Goal: Use online tool/utility: Utilize a website feature to perform a specific function

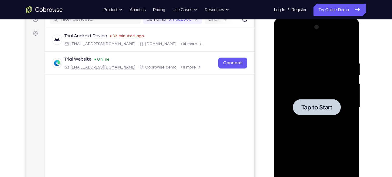
click at [318, 107] on span "Tap to Start" at bounding box center [316, 107] width 31 height 6
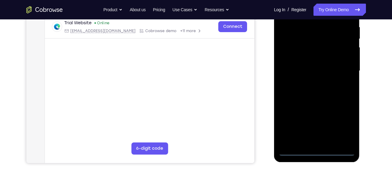
scroll to position [119, 0]
click at [320, 152] on div at bounding box center [316, 71] width 76 height 170
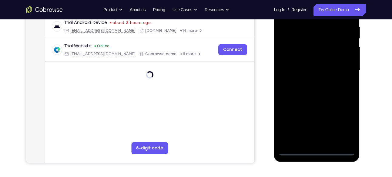
scroll to position [126, 0]
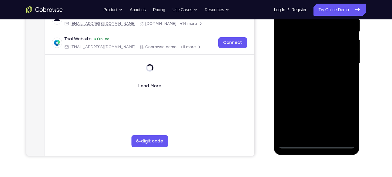
click at [315, 144] on div at bounding box center [316, 64] width 76 height 170
click at [317, 145] on div at bounding box center [316, 63] width 76 height 170
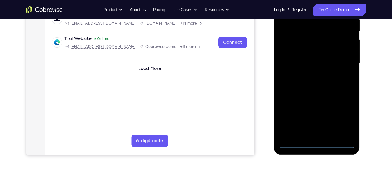
click at [315, 146] on div at bounding box center [316, 63] width 76 height 170
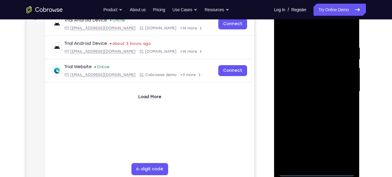
click at [318, 170] on div at bounding box center [316, 92] width 76 height 170
click at [316, 172] on div at bounding box center [316, 92] width 76 height 170
click at [316, 174] on div at bounding box center [316, 92] width 76 height 170
drag, startPoint x: 337, startPoint y: 144, endPoint x: 534, endPoint y: 116, distance: 198.6
click at [337, 144] on div at bounding box center [316, 92] width 76 height 170
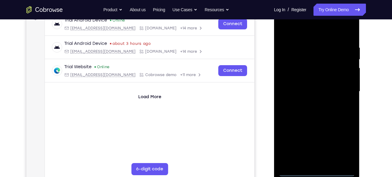
click at [345, 146] on div at bounding box center [316, 92] width 76 height 170
click at [342, 147] on div at bounding box center [316, 92] width 76 height 170
click at [316, 172] on div at bounding box center [316, 92] width 76 height 170
click at [343, 146] on div at bounding box center [316, 92] width 76 height 170
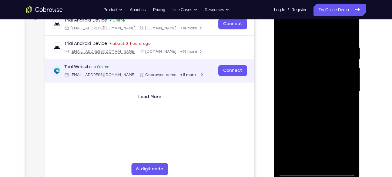
scroll to position [144, 0]
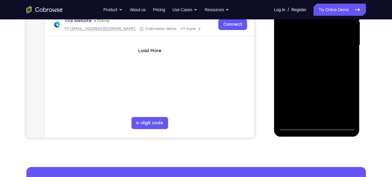
click at [341, 103] on div at bounding box center [316, 46] width 76 height 170
click at [330, 12] on link "Try Online Demo" at bounding box center [339, 10] width 52 height 12
click at [341, 12] on link "Try Online Demo" at bounding box center [339, 10] width 52 height 12
click at [336, 12] on link "Try Online Demo" at bounding box center [339, 10] width 52 height 12
click at [344, 8] on link "Try Online Demo" at bounding box center [339, 10] width 52 height 12
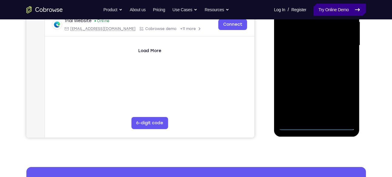
click at [344, 8] on link "Try Online Demo" at bounding box center [339, 10] width 52 height 12
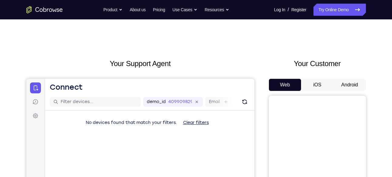
click at [344, 81] on button "Android" at bounding box center [349, 85] width 32 height 12
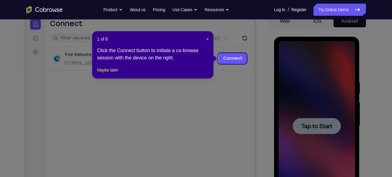
scroll to position [63, 0]
click at [208, 39] on span "×" at bounding box center [207, 39] width 2 height 5
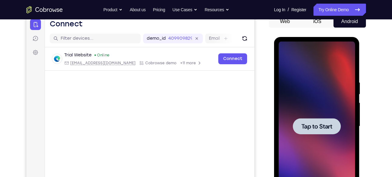
click at [315, 129] on span "Tap to Start" at bounding box center [316, 126] width 31 height 6
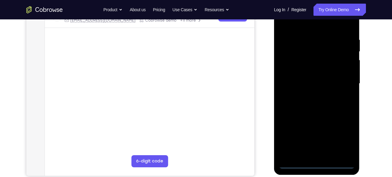
scroll to position [106, 0]
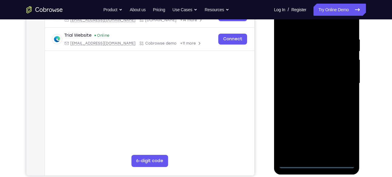
click at [316, 164] on div at bounding box center [316, 83] width 76 height 170
click at [346, 138] on div at bounding box center [316, 83] width 76 height 170
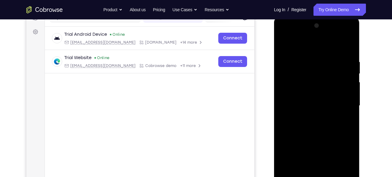
scroll to position [85, 0]
click at [285, 33] on div at bounding box center [316, 105] width 76 height 170
click at [340, 101] on div at bounding box center [316, 105] width 76 height 170
click at [309, 117] on div at bounding box center [316, 105] width 76 height 170
click at [300, 97] on div at bounding box center [316, 105] width 76 height 170
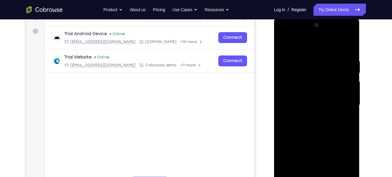
click at [316, 153] on div at bounding box center [316, 105] width 76 height 170
click at [306, 92] on div at bounding box center [316, 105] width 76 height 170
click at [304, 105] on div at bounding box center [316, 105] width 76 height 170
click at [344, 45] on div at bounding box center [316, 105] width 76 height 170
click at [350, 53] on div at bounding box center [316, 105] width 76 height 170
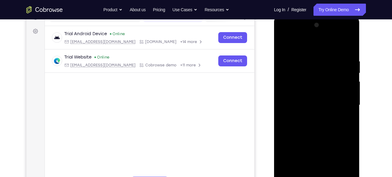
click at [349, 45] on div at bounding box center [316, 105] width 76 height 170
click at [285, 46] on div at bounding box center [316, 105] width 76 height 170
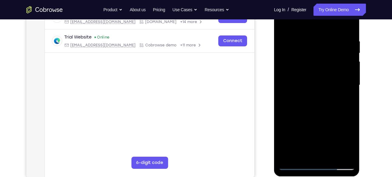
scroll to position [105, 0]
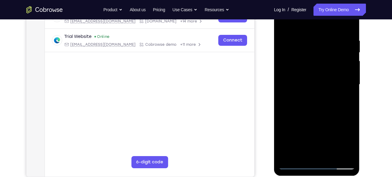
click at [331, 150] on div at bounding box center [316, 85] width 76 height 170
click at [331, 157] on div at bounding box center [316, 85] width 76 height 170
click at [321, 116] on div at bounding box center [316, 85] width 76 height 170
click at [308, 94] on div at bounding box center [316, 85] width 76 height 170
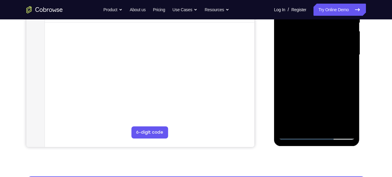
scroll to position [138, 0]
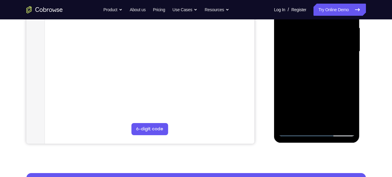
click at [304, 121] on div at bounding box center [316, 52] width 76 height 170
click at [323, 99] on div at bounding box center [316, 52] width 76 height 170
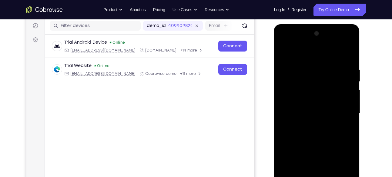
scroll to position [75, 0]
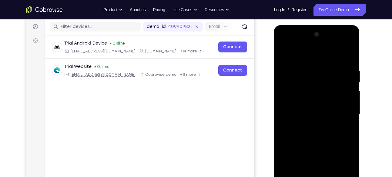
click at [281, 54] on div at bounding box center [316, 115] width 76 height 170
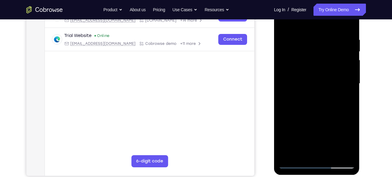
scroll to position [108, 0]
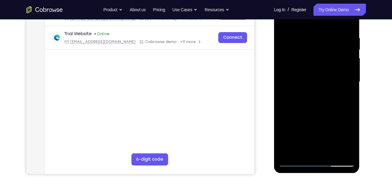
click at [316, 93] on div at bounding box center [316, 82] width 76 height 170
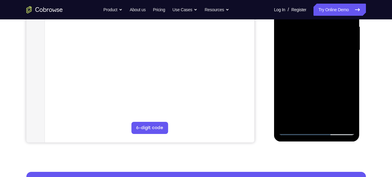
scroll to position [138, 0]
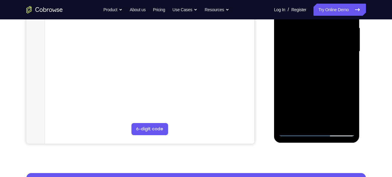
click at [304, 120] on div at bounding box center [316, 52] width 76 height 170
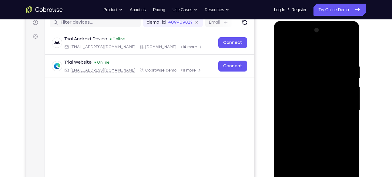
scroll to position [79, 0]
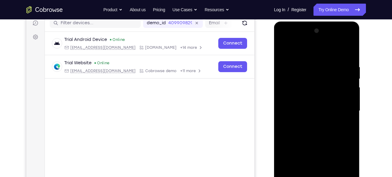
drag, startPoint x: 325, startPoint y: 77, endPoint x: 326, endPoint y: 103, distance: 26.7
click at [326, 103] on div at bounding box center [316, 111] width 76 height 170
drag, startPoint x: 326, startPoint y: 81, endPoint x: 326, endPoint y: 114, distance: 32.7
click at [326, 114] on div at bounding box center [316, 111] width 76 height 170
drag, startPoint x: 321, startPoint y: 107, endPoint x: 315, endPoint y: 64, distance: 43.1
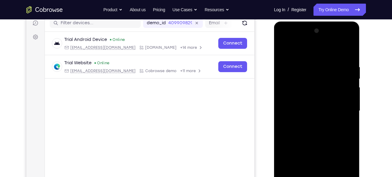
click at [315, 64] on div at bounding box center [316, 111] width 76 height 170
drag, startPoint x: 322, startPoint y: 104, endPoint x: 319, endPoint y: 66, distance: 38.3
click at [319, 66] on div at bounding box center [316, 111] width 76 height 170
drag, startPoint x: 334, startPoint y: 93, endPoint x: 330, endPoint y: 61, distance: 32.1
click at [330, 61] on div at bounding box center [316, 111] width 76 height 170
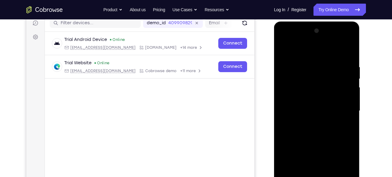
click at [281, 51] on div at bounding box center [316, 111] width 76 height 170
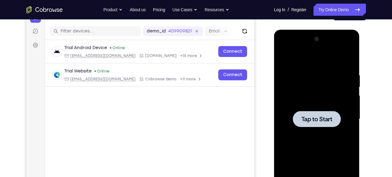
scroll to position [70, 0]
click at [318, 121] on span "Tap to Start" at bounding box center [316, 119] width 31 height 6
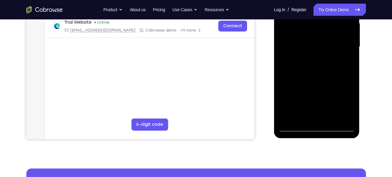
scroll to position [151, 0]
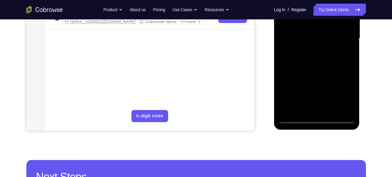
click at [316, 119] on div at bounding box center [316, 39] width 76 height 170
click at [343, 94] on div at bounding box center [316, 39] width 76 height 170
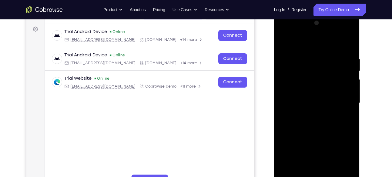
scroll to position [86, 0]
click at [287, 35] on div at bounding box center [316, 103] width 76 height 170
click at [338, 99] on div at bounding box center [316, 103] width 76 height 170
click at [309, 114] on div at bounding box center [316, 103] width 76 height 170
click at [308, 100] on div at bounding box center [316, 103] width 76 height 170
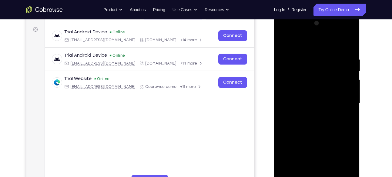
click at [317, 151] on div at bounding box center [316, 103] width 76 height 170
click at [300, 93] on div at bounding box center [316, 103] width 76 height 170
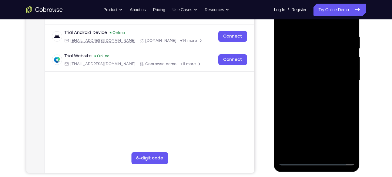
scroll to position [109, 0]
click at [348, 137] on div at bounding box center [316, 80] width 76 height 170
click at [332, 85] on div at bounding box center [316, 80] width 76 height 170
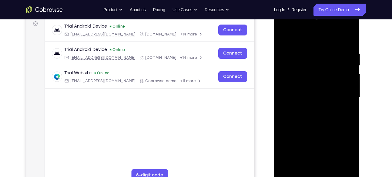
scroll to position [74, 0]
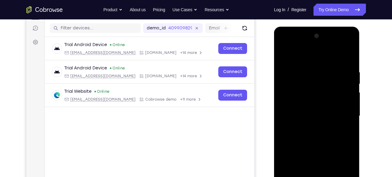
click at [315, 116] on div at bounding box center [316, 116] width 76 height 170
click at [347, 122] on div at bounding box center [316, 116] width 76 height 170
click at [345, 103] on div at bounding box center [316, 116] width 76 height 170
click at [320, 115] on div at bounding box center [316, 116] width 76 height 170
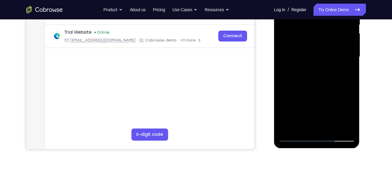
scroll to position [134, 0]
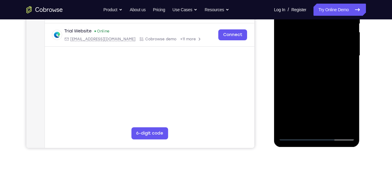
click at [333, 83] on div at bounding box center [316, 56] width 76 height 170
click at [347, 127] on div at bounding box center [316, 56] width 76 height 170
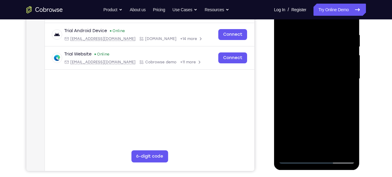
scroll to position [111, 0]
click at [331, 149] on div at bounding box center [316, 79] width 76 height 170
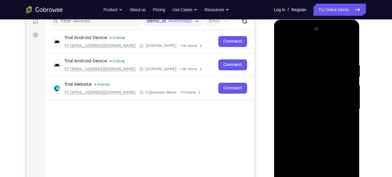
scroll to position [80, 0]
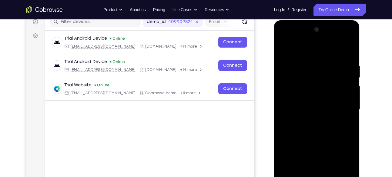
click at [324, 140] on div at bounding box center [316, 110] width 76 height 170
click at [316, 105] on div at bounding box center [316, 110] width 76 height 170
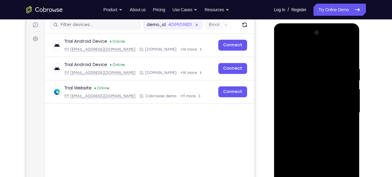
scroll to position [76, 0]
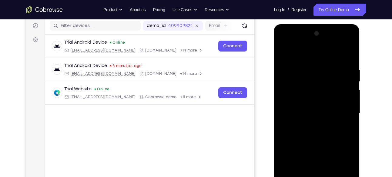
click at [284, 54] on div at bounding box center [316, 114] width 76 height 170
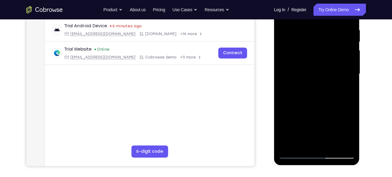
scroll to position [120, 0]
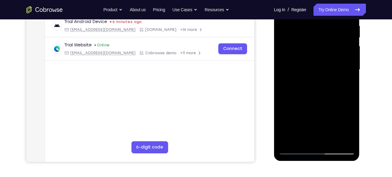
click at [315, 119] on div at bounding box center [316, 70] width 76 height 170
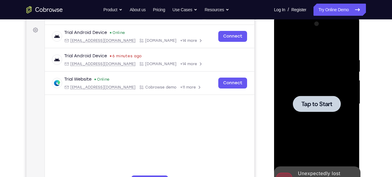
scroll to position [78, 0]
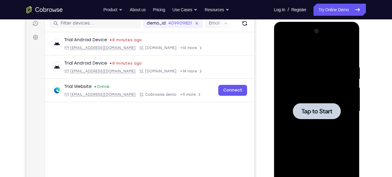
click at [321, 117] on div at bounding box center [317, 111] width 48 height 16
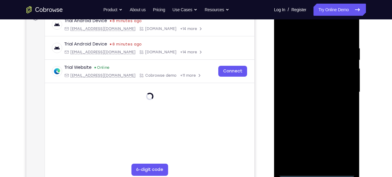
scroll to position [102, 0]
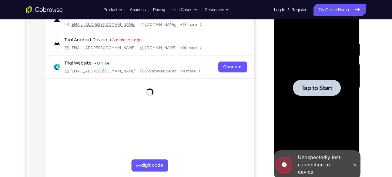
click at [325, 92] on div at bounding box center [317, 88] width 48 height 16
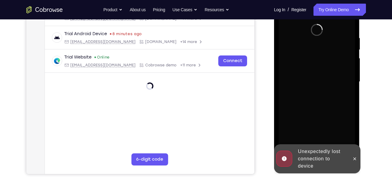
scroll to position [119, 0]
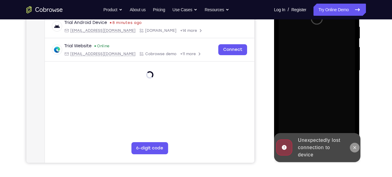
click at [354, 145] on icon at bounding box center [354, 147] width 5 height 5
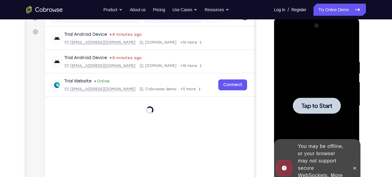
scroll to position [84, 0]
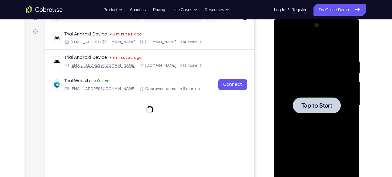
click at [326, 109] on div at bounding box center [317, 105] width 48 height 16
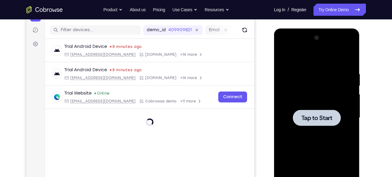
scroll to position [80, 0]
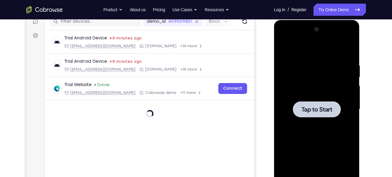
click at [321, 116] on div at bounding box center [317, 109] width 48 height 16
click at [303, 110] on span "Tap to Start" at bounding box center [316, 109] width 31 height 6
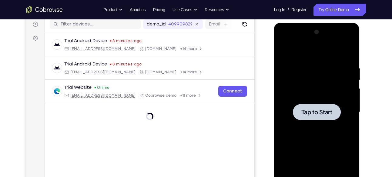
scroll to position [76, 0]
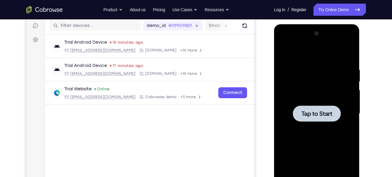
click at [316, 116] on span "Tap to Start" at bounding box center [316, 114] width 31 height 6
click at [316, 117] on span "Tap to Start" at bounding box center [316, 114] width 31 height 6
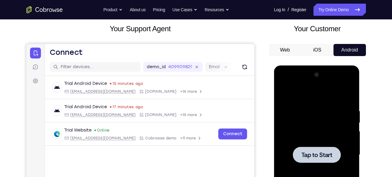
scroll to position [0, 0]
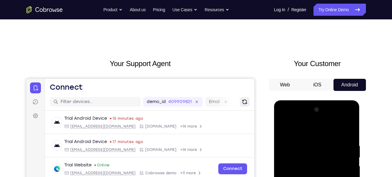
click at [244, 101] on icon "Refresh" at bounding box center [244, 102] width 6 height 6
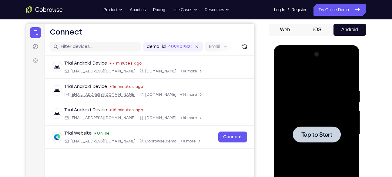
scroll to position [93, 0]
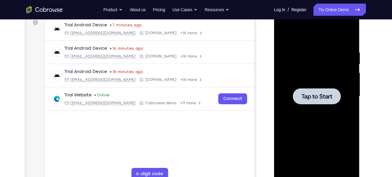
click at [321, 102] on div at bounding box center [317, 96] width 48 height 16
click at [317, 102] on div at bounding box center [317, 96] width 48 height 16
click at [330, 10] on link "Try Online Demo" at bounding box center [339, 10] width 52 height 12
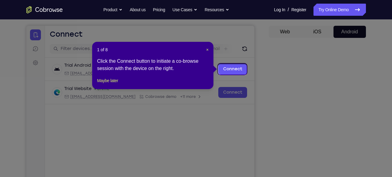
scroll to position [52, 0]
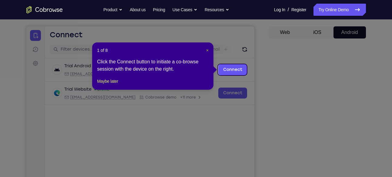
click at [206, 51] on span "×" at bounding box center [207, 50] width 2 height 5
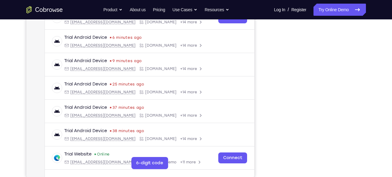
scroll to position [103, 0]
